Goal: Complete application form

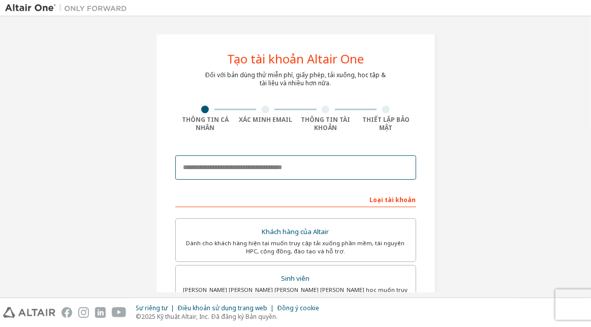
click at [306, 165] on input "email" at bounding box center [295, 168] width 241 height 24
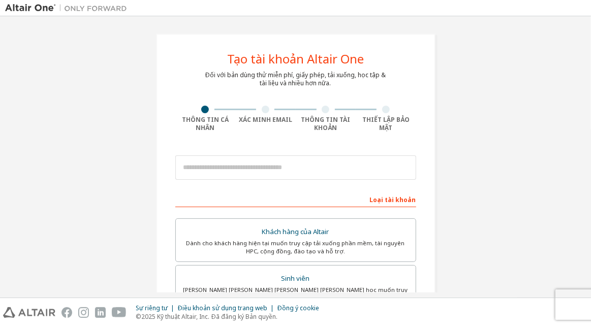
click at [509, 86] on div "Tạo [PERSON_NAME] Altair One Đối với bản [PERSON_NAME] thử miễn phí, giấy phép,…" at bounding box center [295, 302] width 581 height 563
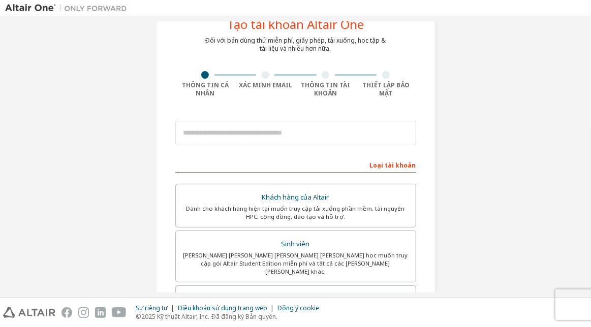
scroll to position [51, 0]
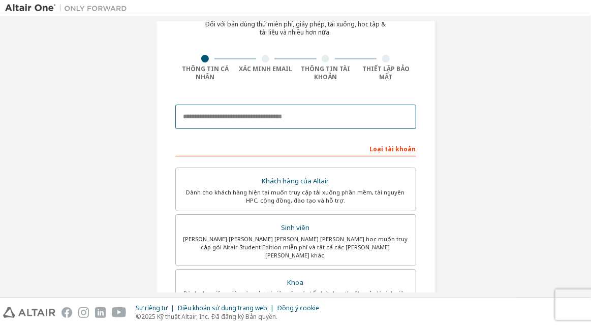
click at [341, 126] on input "email" at bounding box center [295, 117] width 241 height 24
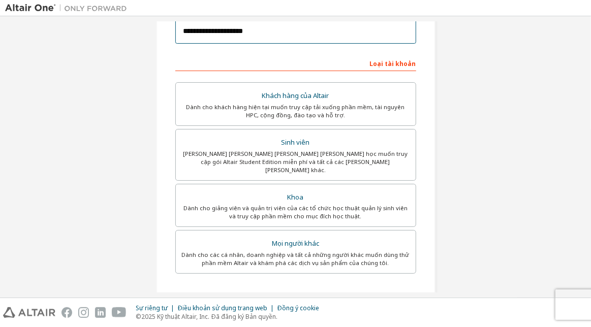
scroll to position [152, 0]
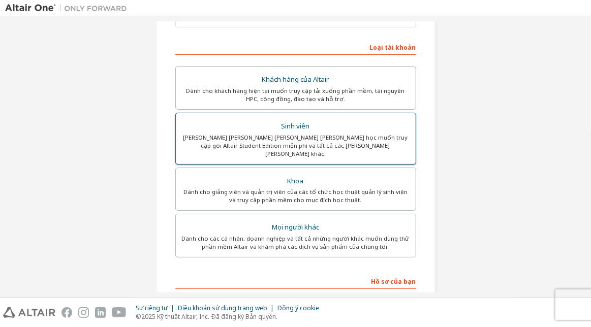
click at [319, 132] on div "Sinh viên" at bounding box center [296, 126] width 228 height 14
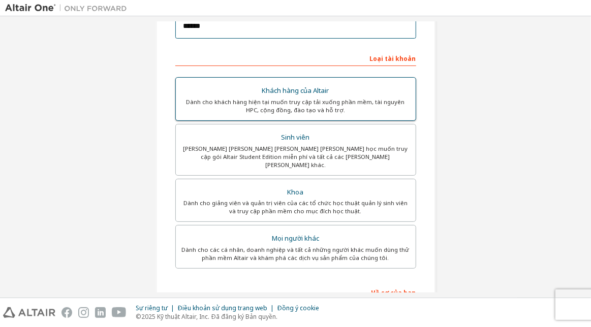
type input "**********"
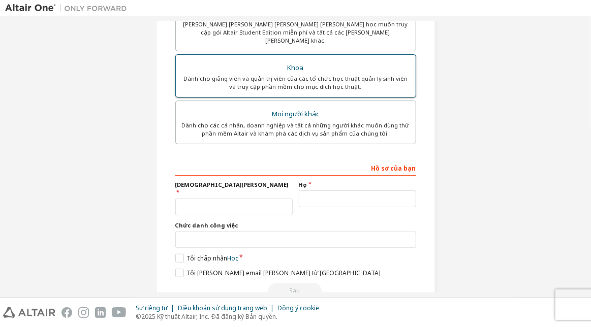
scroll to position [272, 0]
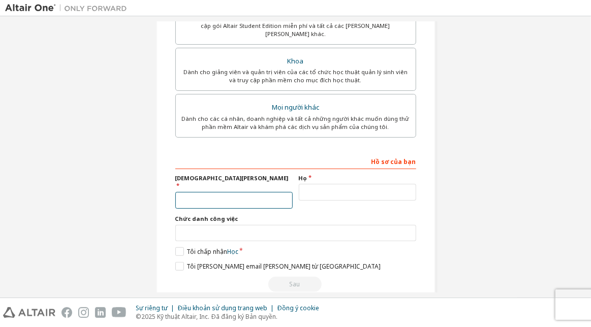
click at [220, 192] on input "text" at bounding box center [233, 200] width 117 height 17
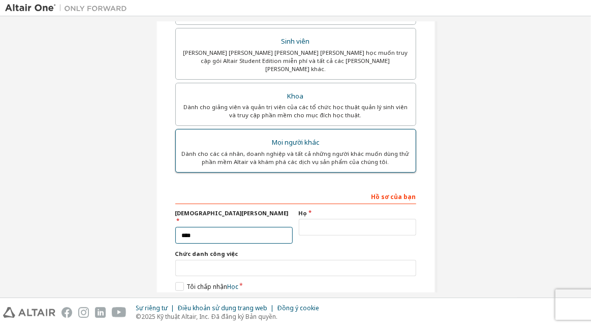
scroll to position [222, 0]
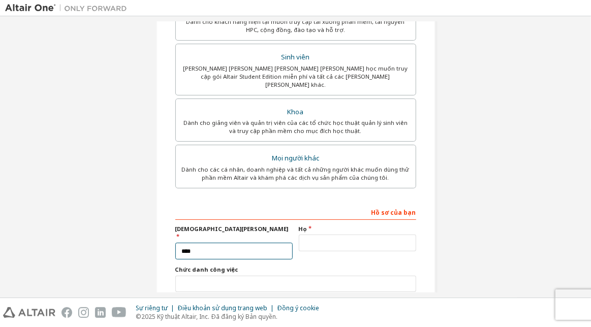
type input "****"
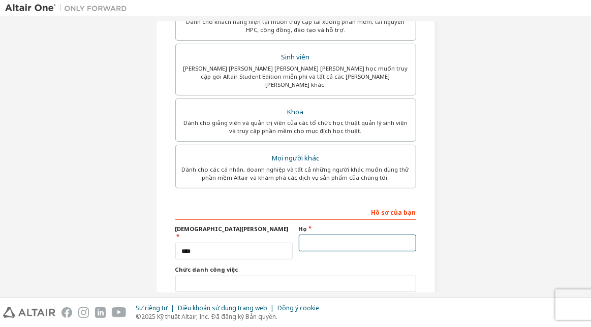
click at [355, 238] on input "text" at bounding box center [357, 243] width 117 height 17
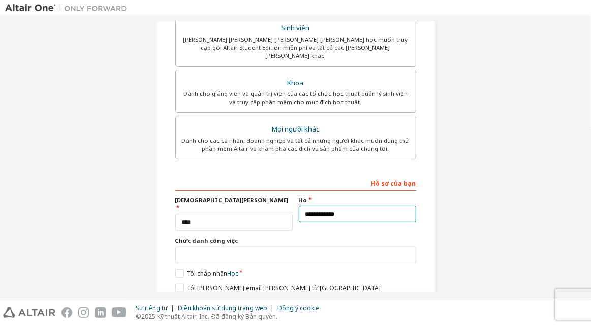
scroll to position [272, 0]
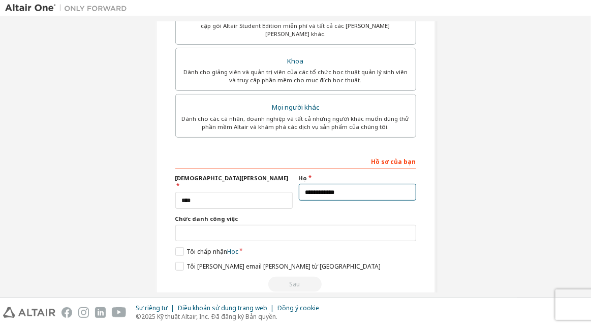
type input "**********"
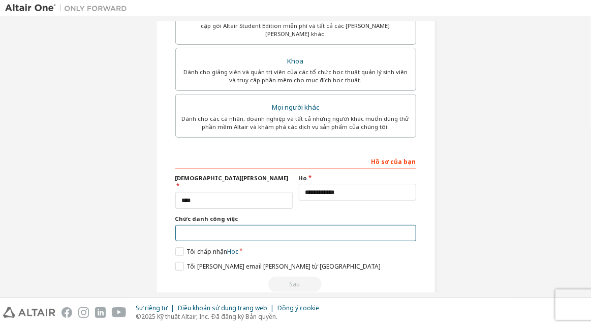
click at [241, 225] on input "text" at bounding box center [295, 233] width 241 height 17
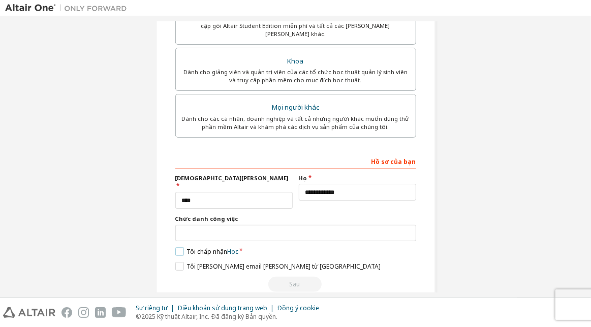
click at [177, 248] on label "Tôi chấp nhận Học" at bounding box center [206, 252] width 63 height 9
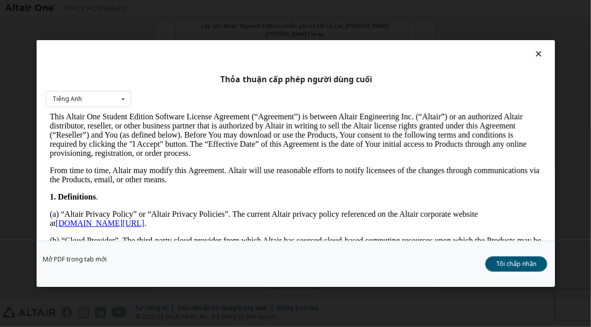
scroll to position [356, 0]
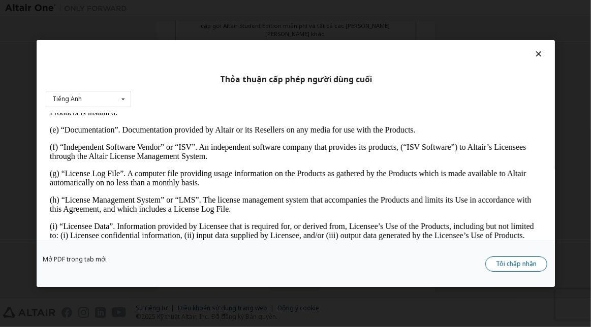
click at [514, 268] on button "Tôi chấp nhận" at bounding box center [516, 264] width 62 height 15
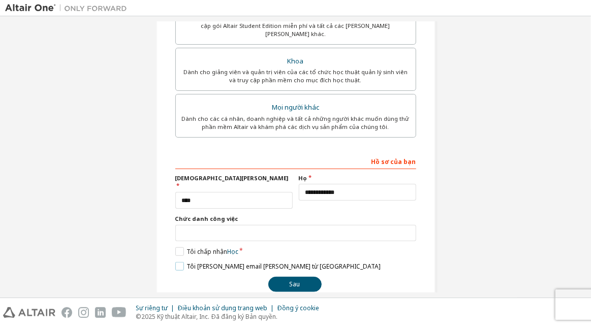
click at [175, 262] on label "Tôi muốn nhận email tiếp thị từ Altair" at bounding box center [277, 266] width 205 height 9
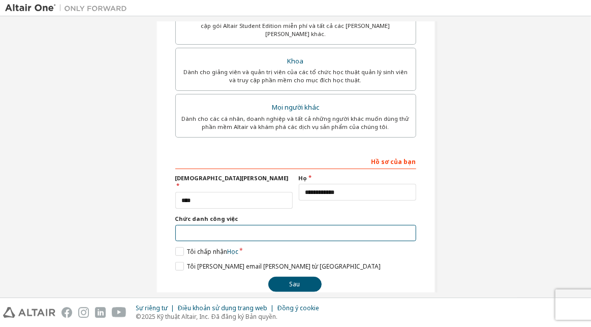
click at [198, 225] on input "text" at bounding box center [295, 233] width 241 height 17
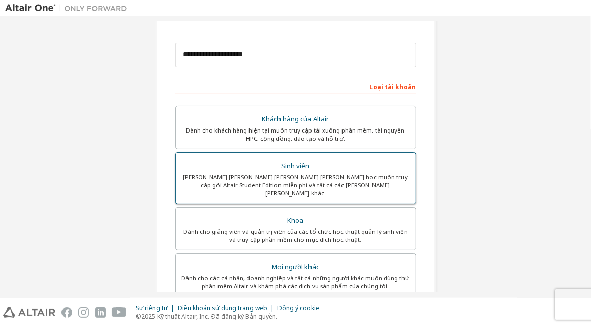
scroll to position [0, 0]
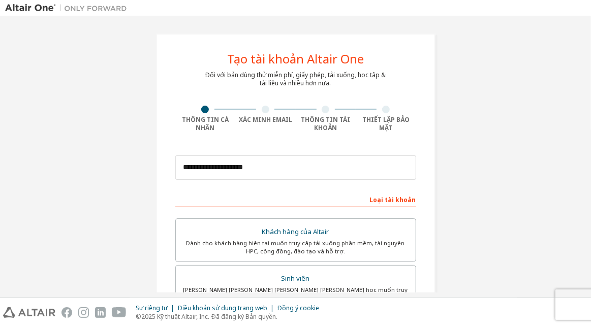
type input "*********"
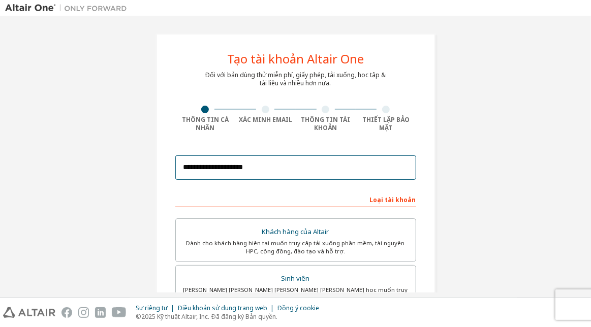
click at [277, 163] on input "**********" at bounding box center [295, 168] width 241 height 24
click at [223, 170] on input "**********" at bounding box center [295, 168] width 241 height 24
click at [282, 159] on input "**********" at bounding box center [295, 168] width 241 height 24
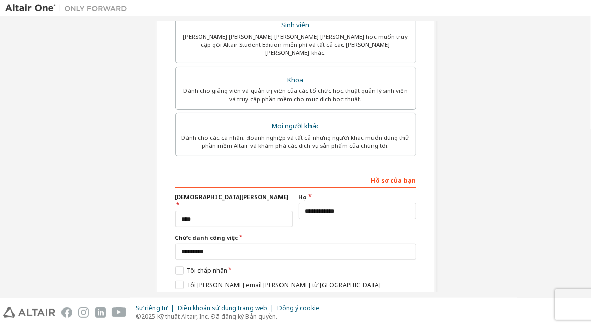
scroll to position [254, 0]
click at [311, 32] on div "Dành cho sinh viên hiện đang theo học muốn truy cập gói Altair Student Edition …" at bounding box center [296, 44] width 228 height 24
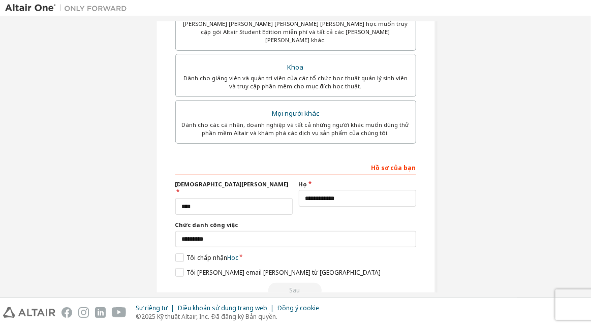
scroll to position [272, 0]
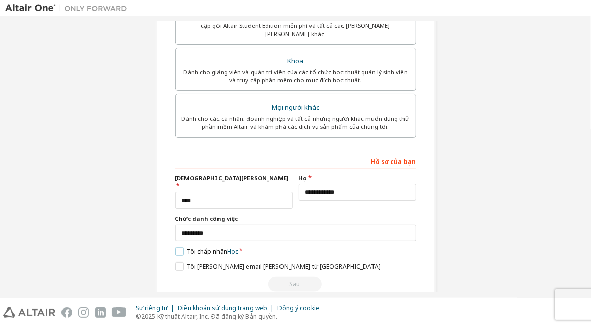
click at [179, 248] on label "Tôi chấp nhận Học" at bounding box center [206, 252] width 63 height 9
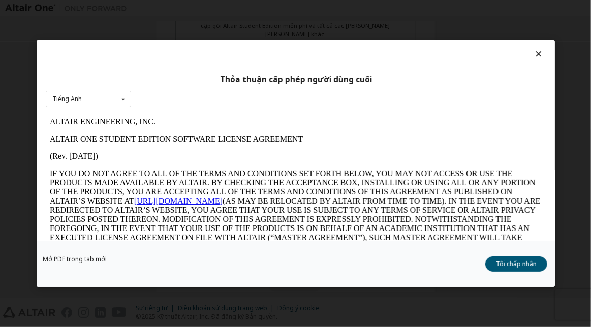
scroll to position [0, 0]
click at [520, 262] on button "Tôi chấp nhận" at bounding box center [516, 264] width 62 height 15
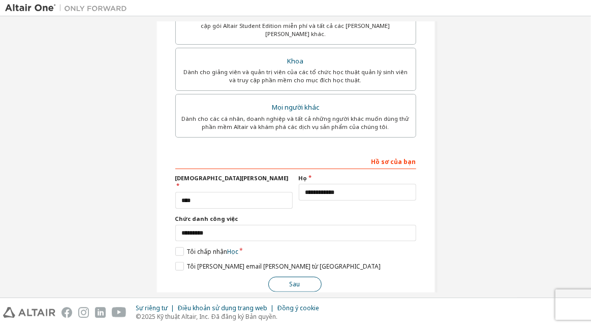
click at [285, 277] on button "Sau" at bounding box center [294, 284] width 53 height 15
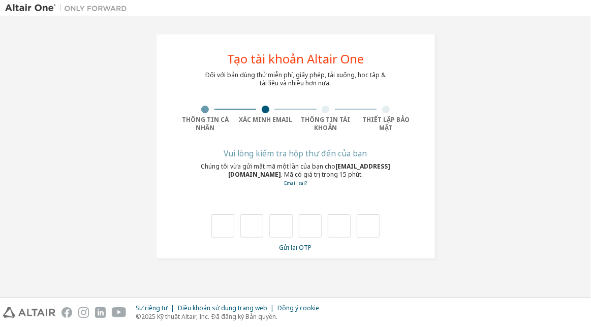
type input "*"
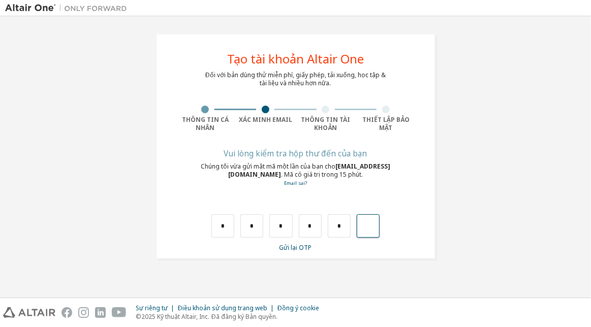
type input "*"
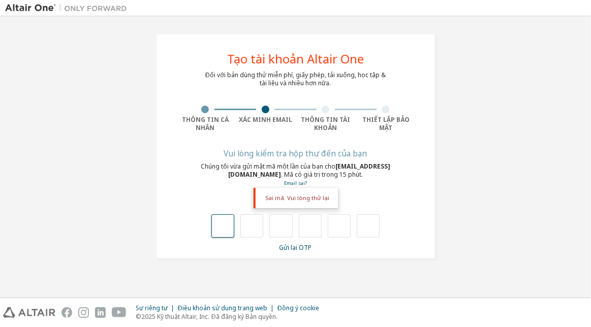
click at [219, 230] on input "text" at bounding box center [222, 225] width 23 height 23
type input "*"
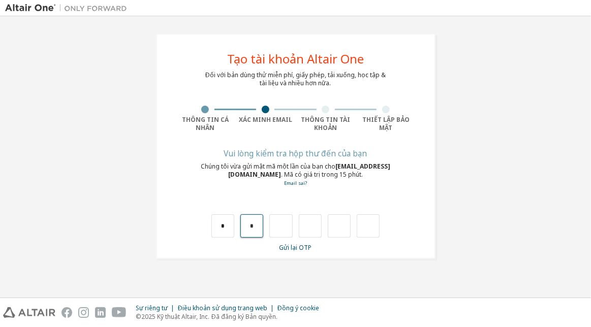
click at [260, 225] on input "*" at bounding box center [251, 225] width 23 height 23
click at [255, 226] on input "text" at bounding box center [251, 225] width 23 height 23
type input "*"
click at [288, 222] on input "*" at bounding box center [280, 225] width 23 height 23
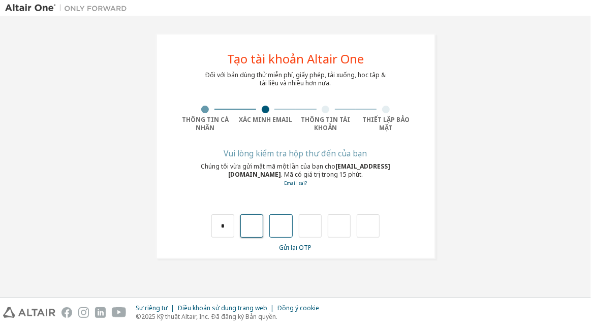
type input "*"
click at [289, 222] on input "*" at bounding box center [280, 225] width 23 height 23
click at [289, 221] on input "text" at bounding box center [280, 225] width 23 height 23
type input "*"
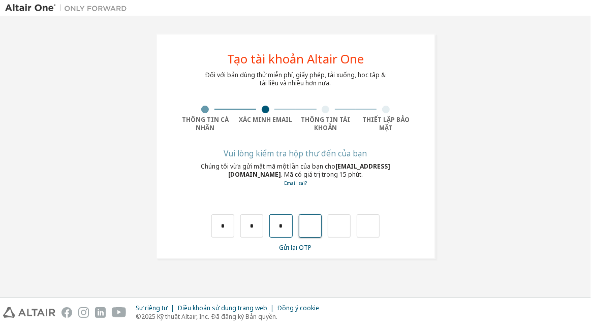
type input "*"
click at [313, 224] on input "*" at bounding box center [310, 225] width 23 height 23
click at [304, 226] on input "text" at bounding box center [310, 225] width 23 height 23
type input "*"
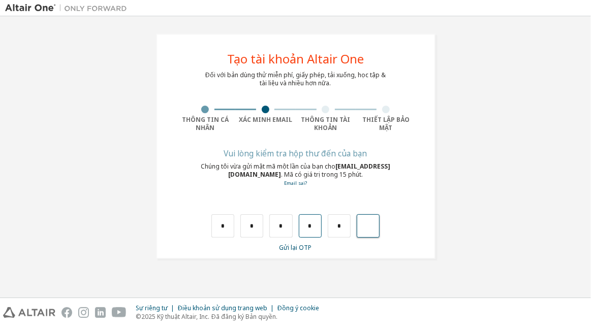
type input "**"
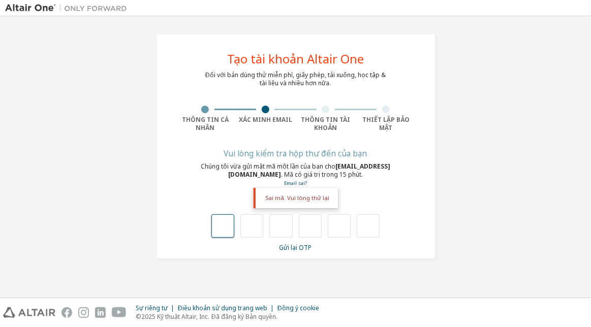
click at [228, 226] on input "text" at bounding box center [222, 225] width 23 height 23
type input "*"
click at [226, 226] on input "*" at bounding box center [222, 225] width 23 height 23
type input "*"
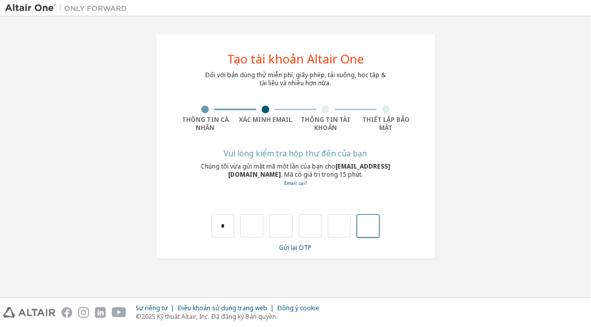
click at [375, 231] on input "text" at bounding box center [368, 225] width 23 height 23
type input "*"
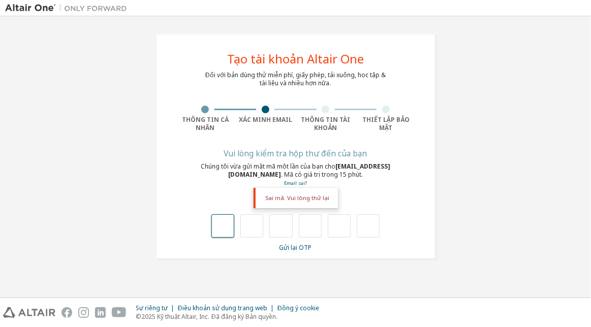
click at [219, 227] on input "text" at bounding box center [222, 225] width 23 height 23
type input "*"
click at [223, 226] on input "*" at bounding box center [222, 225] width 23 height 23
type input "*"
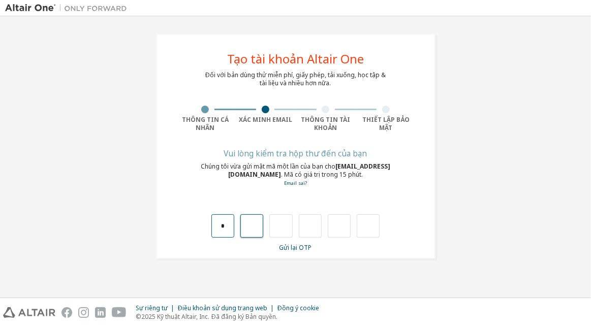
type input "*"
click at [287, 223] on input "*" at bounding box center [280, 225] width 23 height 23
type input "*"
click at [285, 222] on input "*" at bounding box center [280, 225] width 23 height 23
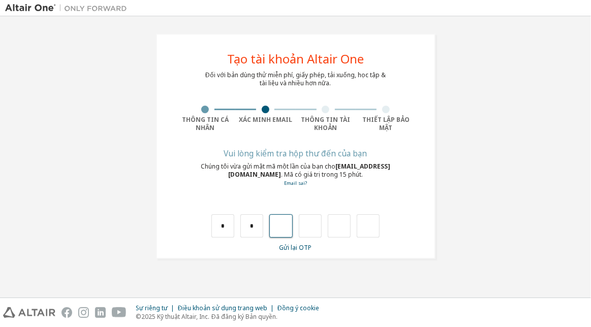
type input "*"
click at [285, 225] on input "*" at bounding box center [280, 225] width 23 height 23
click at [278, 227] on input "text" at bounding box center [280, 225] width 23 height 23
type input "*"
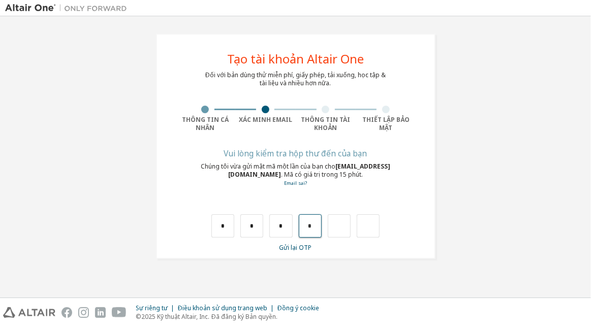
click at [317, 223] on input "*" at bounding box center [310, 225] width 23 height 23
click at [317, 223] on input "text" at bounding box center [310, 225] width 23 height 23
type input "*"
click at [345, 228] on input "*" at bounding box center [339, 225] width 23 height 23
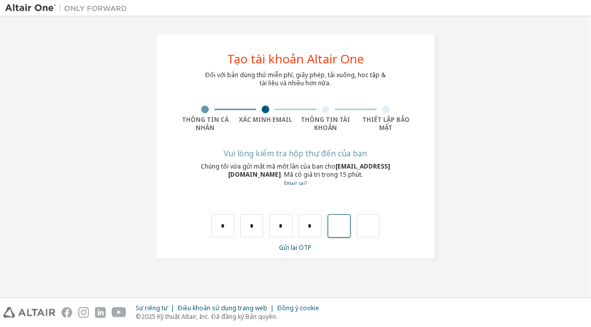
click at [343, 227] on input "text" at bounding box center [339, 225] width 23 height 23
type input "*"
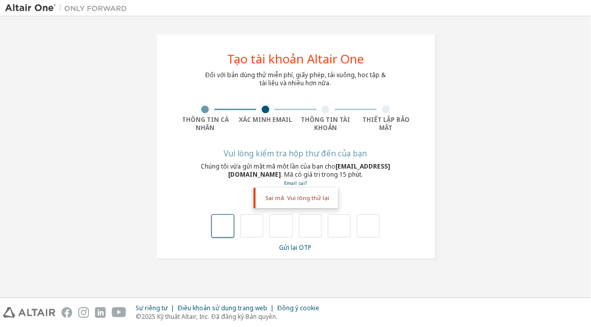
click at [221, 229] on input "text" at bounding box center [222, 225] width 23 height 23
type input "*"
click at [229, 218] on input "*" at bounding box center [222, 225] width 23 height 23
type input "*"
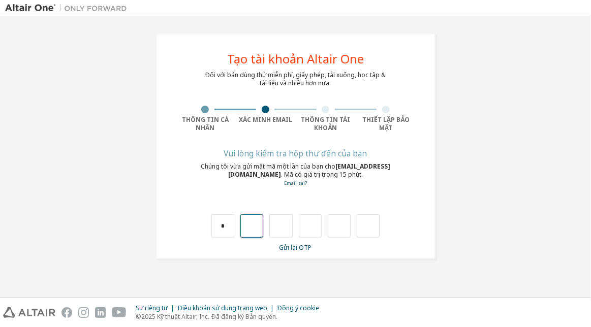
type input "*"
click at [286, 224] on input "*" at bounding box center [280, 225] width 23 height 23
type input "*"
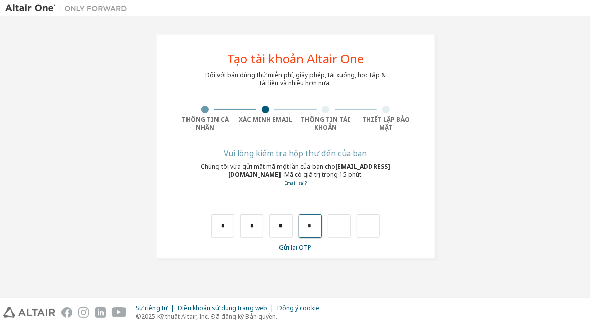
click at [312, 228] on input "*" at bounding box center [310, 225] width 23 height 23
type input "*"
click at [347, 223] on input "*" at bounding box center [339, 225] width 23 height 23
click at [358, 226] on input "text" at bounding box center [368, 225] width 23 height 23
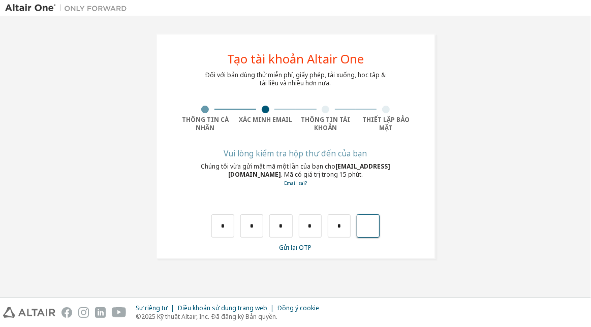
type input "*"
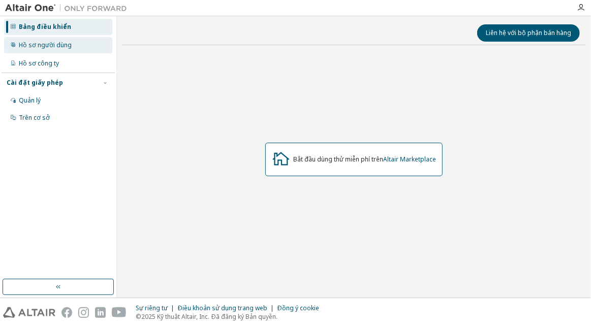
click at [71, 48] on div "Hồ sơ người dùng" at bounding box center [58, 45] width 108 height 16
